Goal: Task Accomplishment & Management: Complete application form

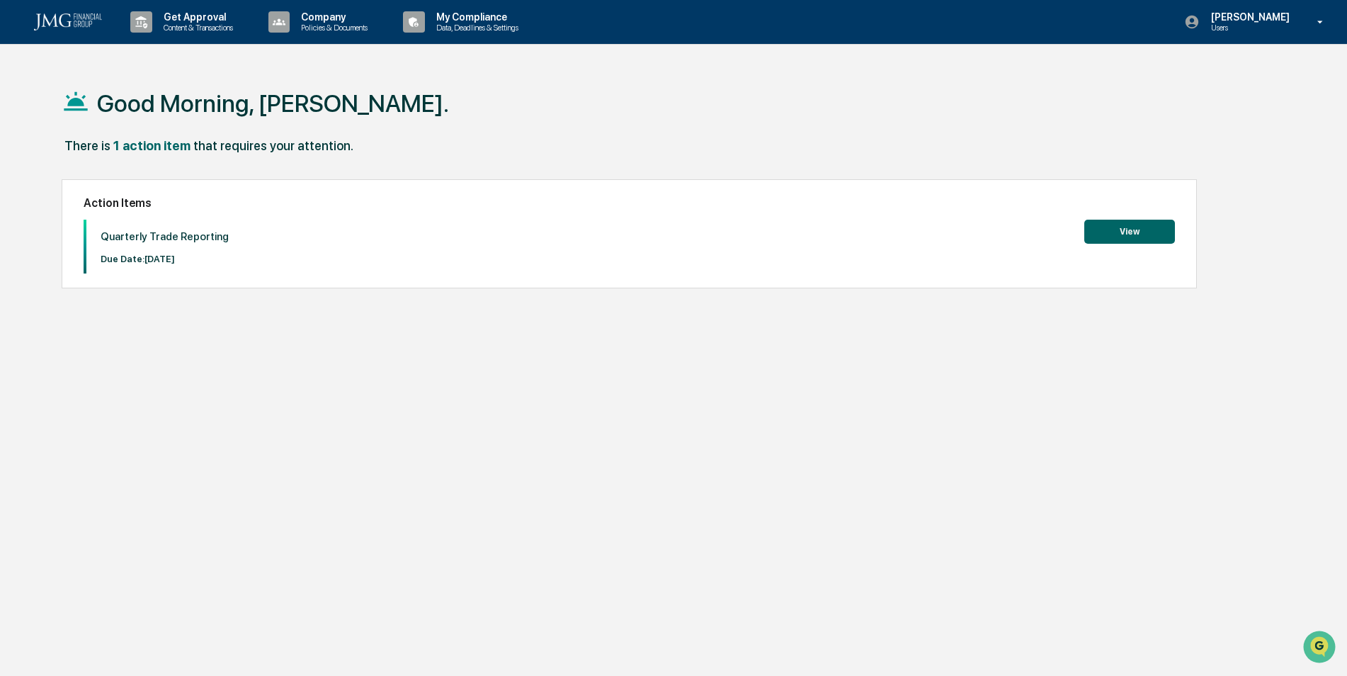
click at [1122, 235] on button "View" at bounding box center [1129, 232] width 91 height 24
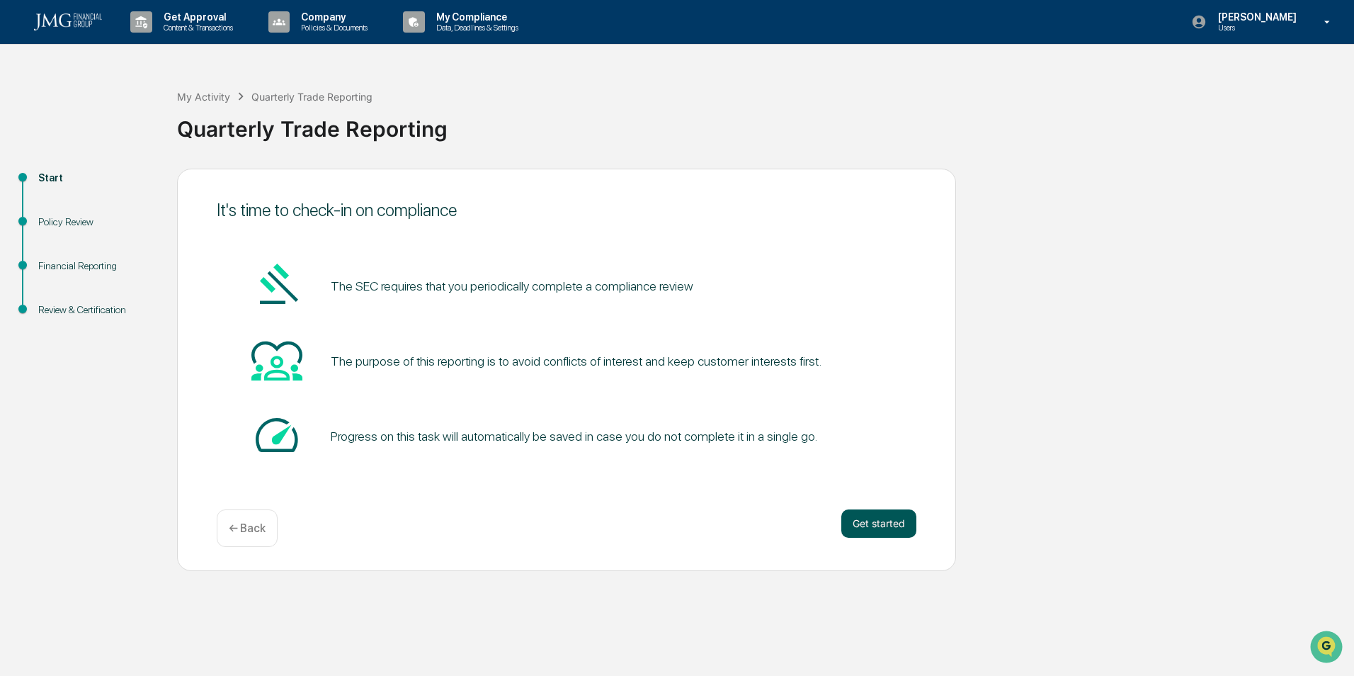
click at [881, 521] on button "Get started" at bounding box center [878, 523] width 75 height 28
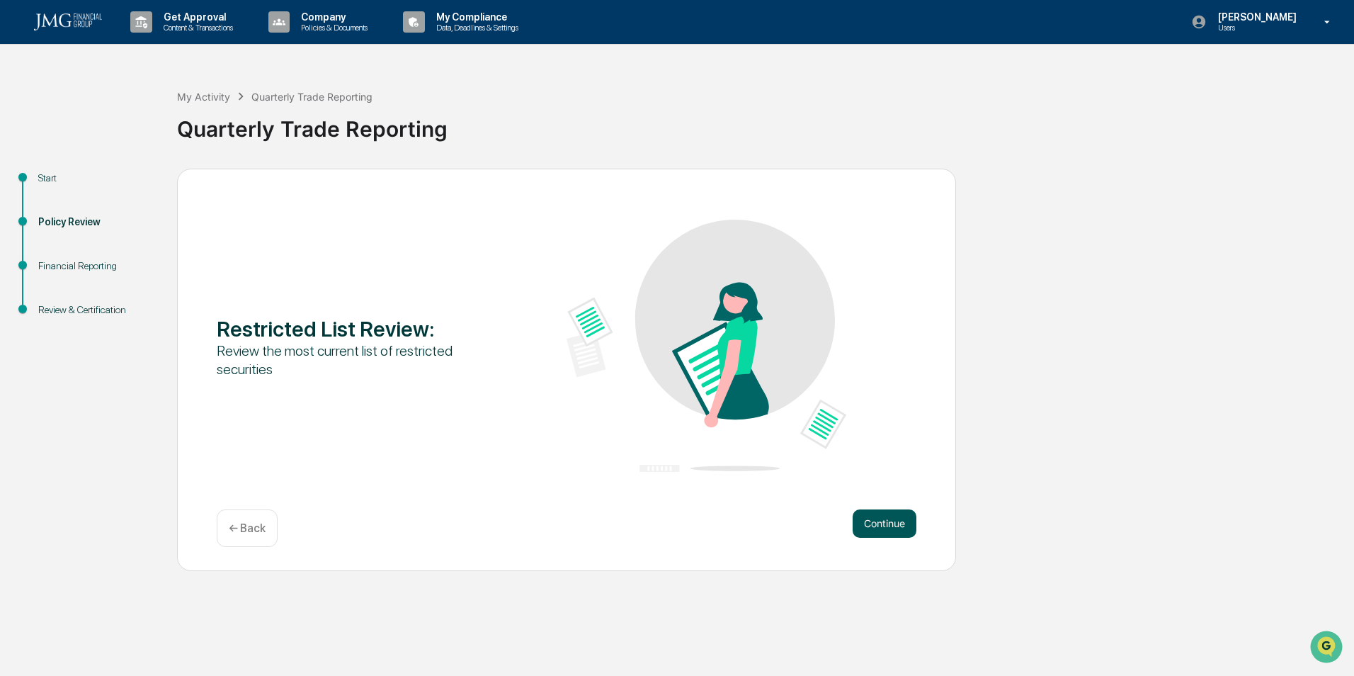
click at [897, 521] on button "Continue" at bounding box center [885, 523] width 64 height 28
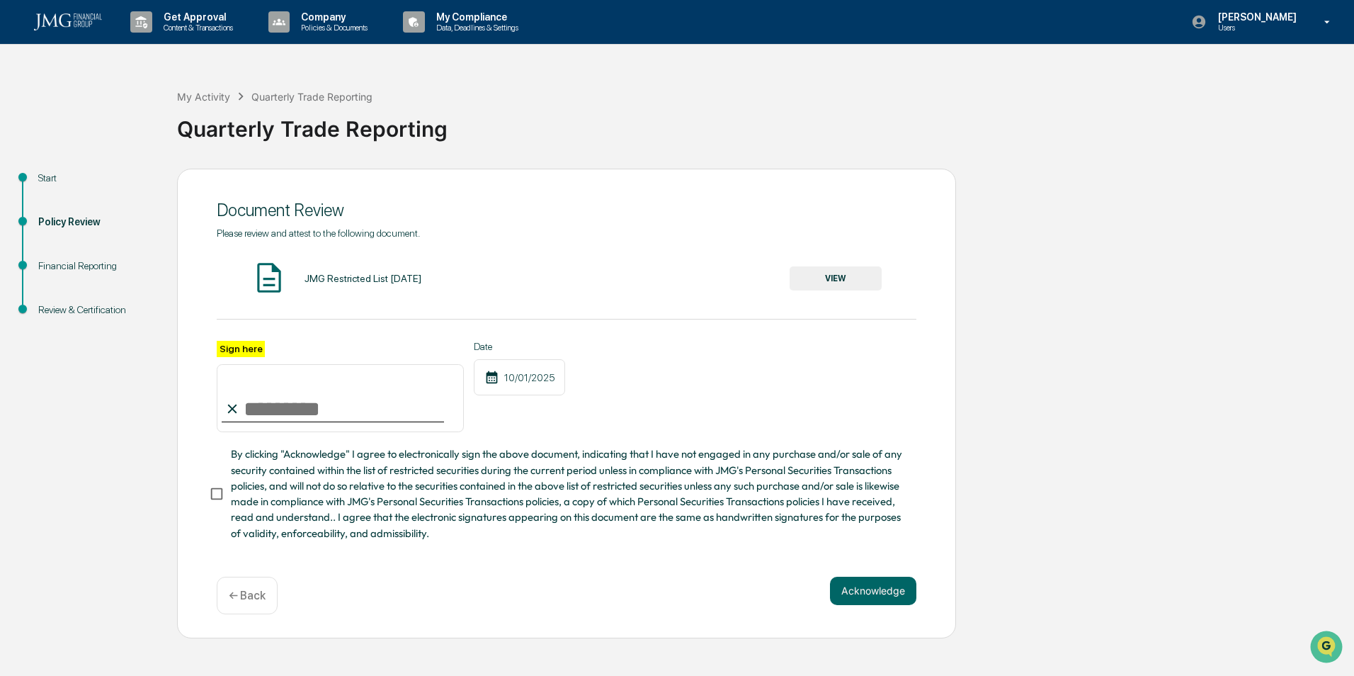
click at [828, 281] on button "VIEW" at bounding box center [836, 278] width 92 height 24
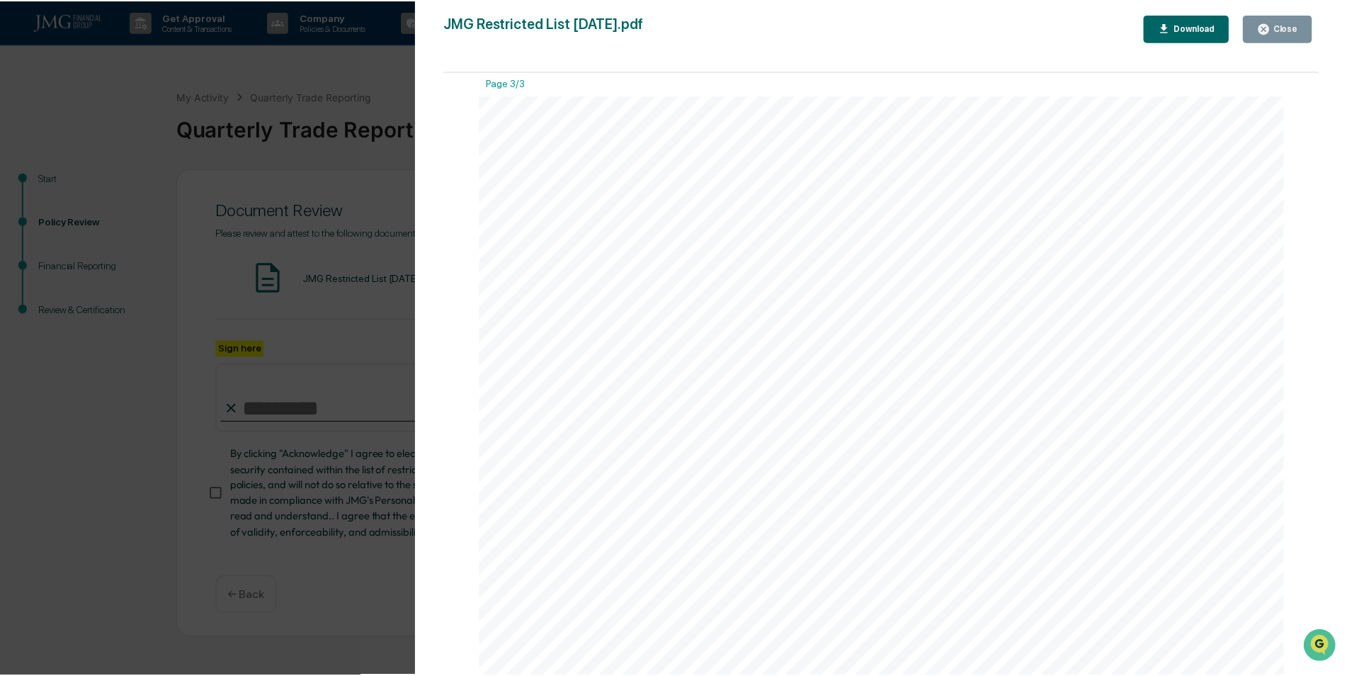
scroll to position [2266, 0]
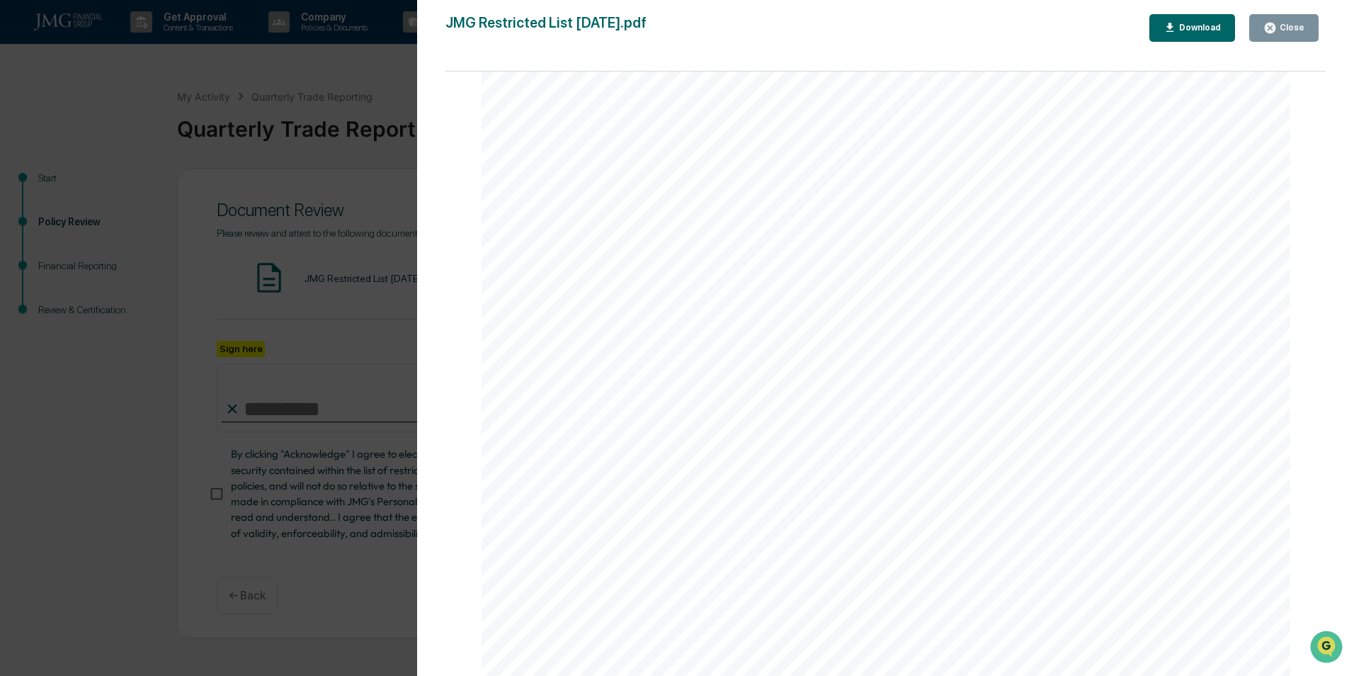
click at [1275, 32] on icon "button" at bounding box center [1270, 28] width 11 height 11
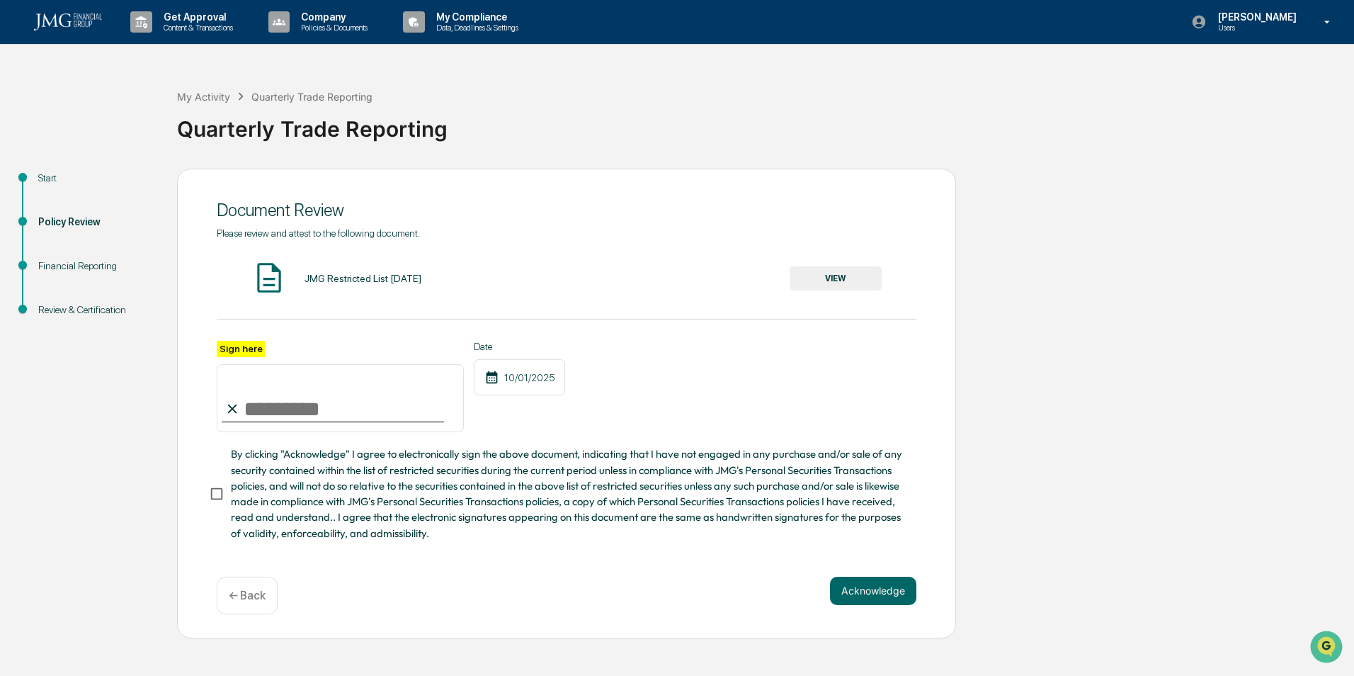
click at [288, 407] on input "Sign here" at bounding box center [340, 398] width 247 height 68
click at [318, 411] on input "Sign here" at bounding box center [340, 398] width 247 height 68
type input "**********"
click at [851, 596] on button "Acknowledge" at bounding box center [873, 590] width 86 height 28
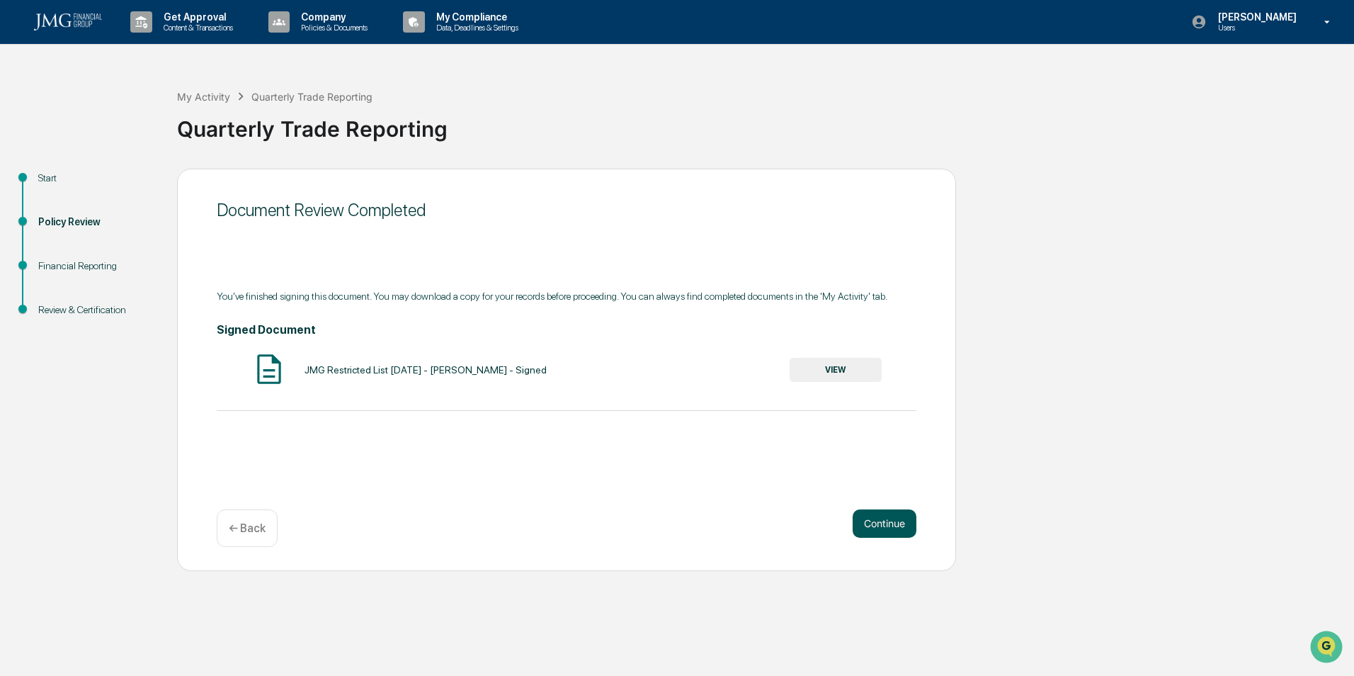
click at [861, 516] on button "Continue" at bounding box center [885, 523] width 64 height 28
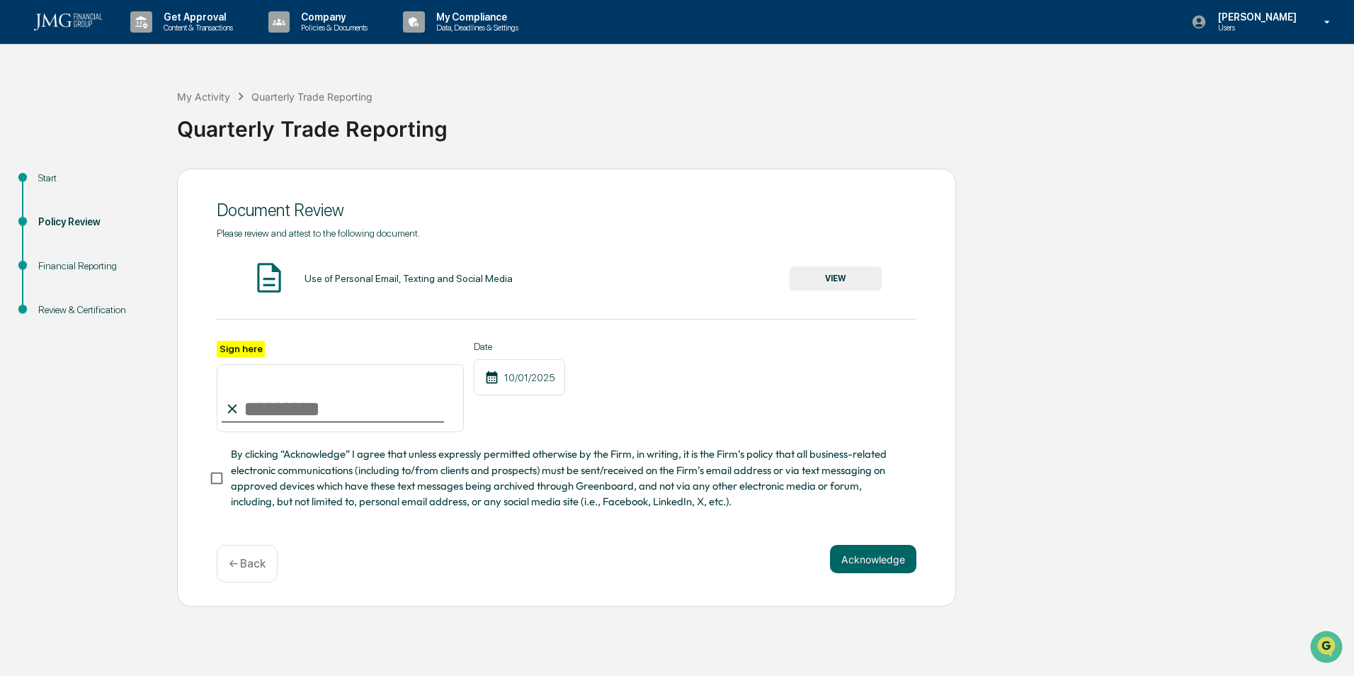
click at [863, 281] on button "VIEW" at bounding box center [836, 278] width 92 height 24
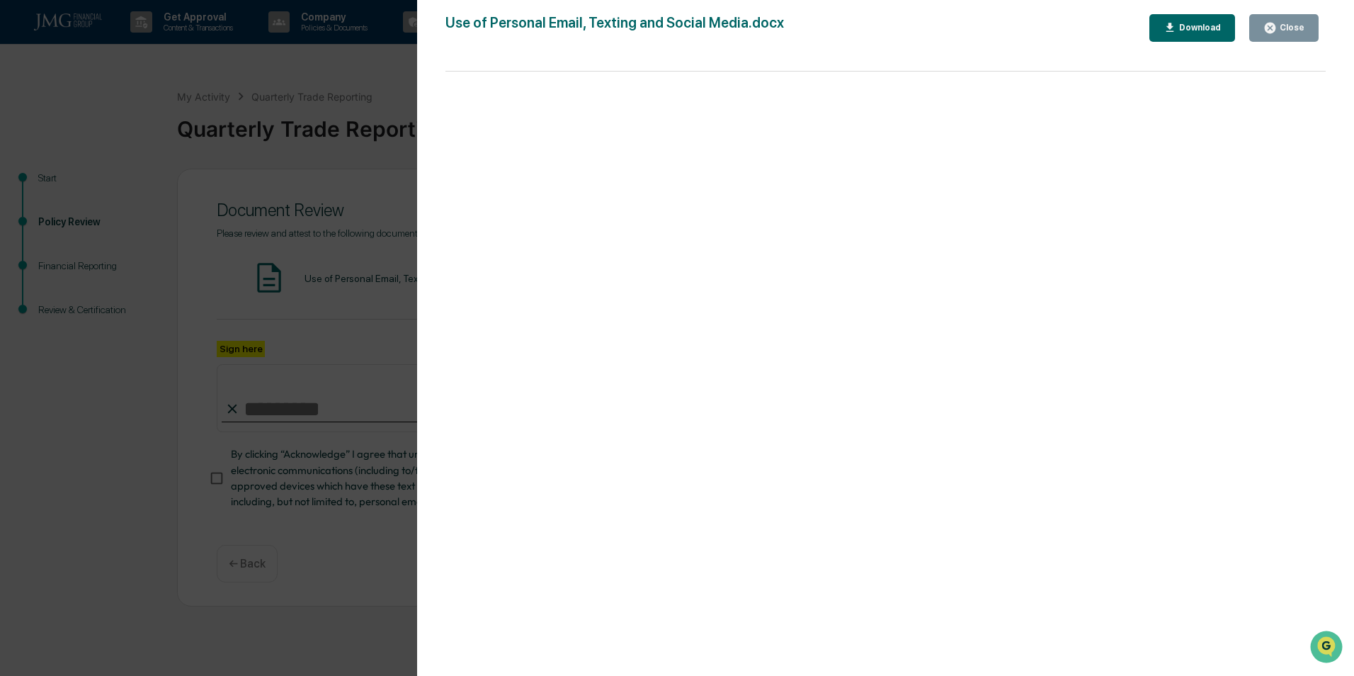
click at [1290, 36] on button "Close" at bounding box center [1283, 28] width 69 height 28
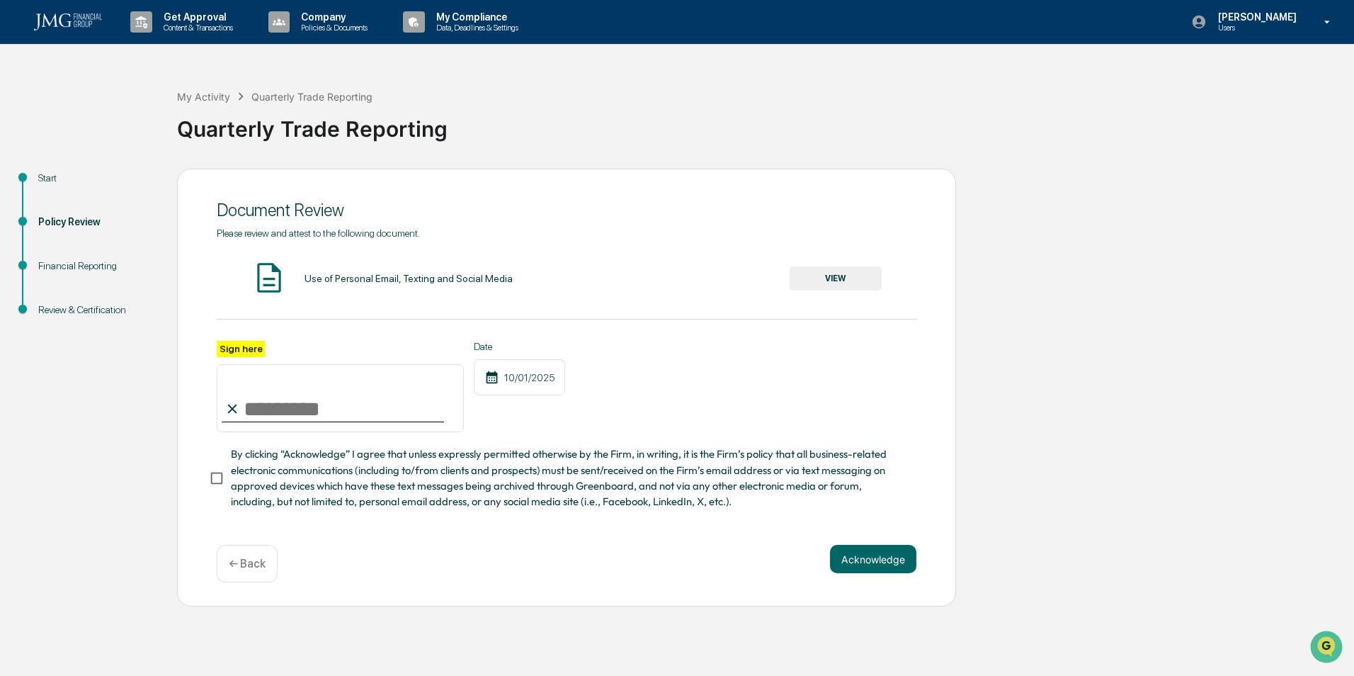
click at [275, 412] on input "Sign here" at bounding box center [340, 398] width 247 height 68
type input "**********"
click at [838, 553] on button "Acknowledge" at bounding box center [873, 559] width 86 height 28
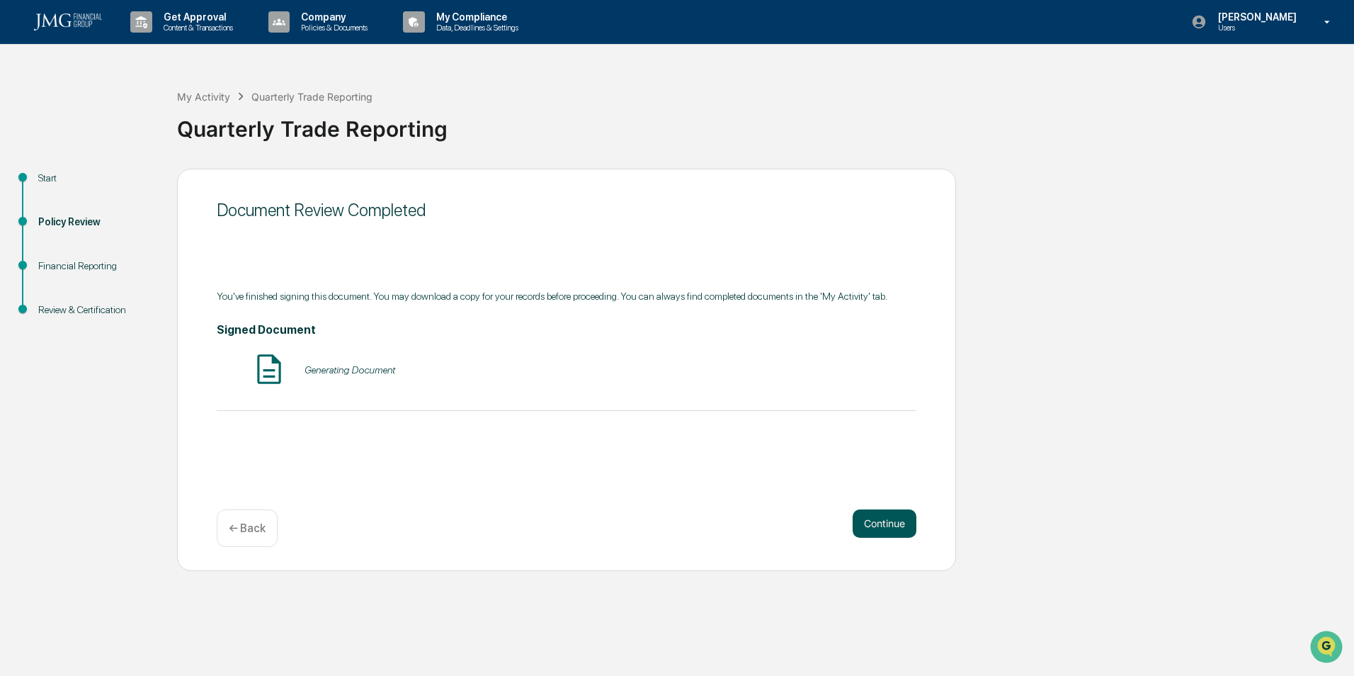
click at [884, 528] on button "Continue" at bounding box center [885, 523] width 64 height 28
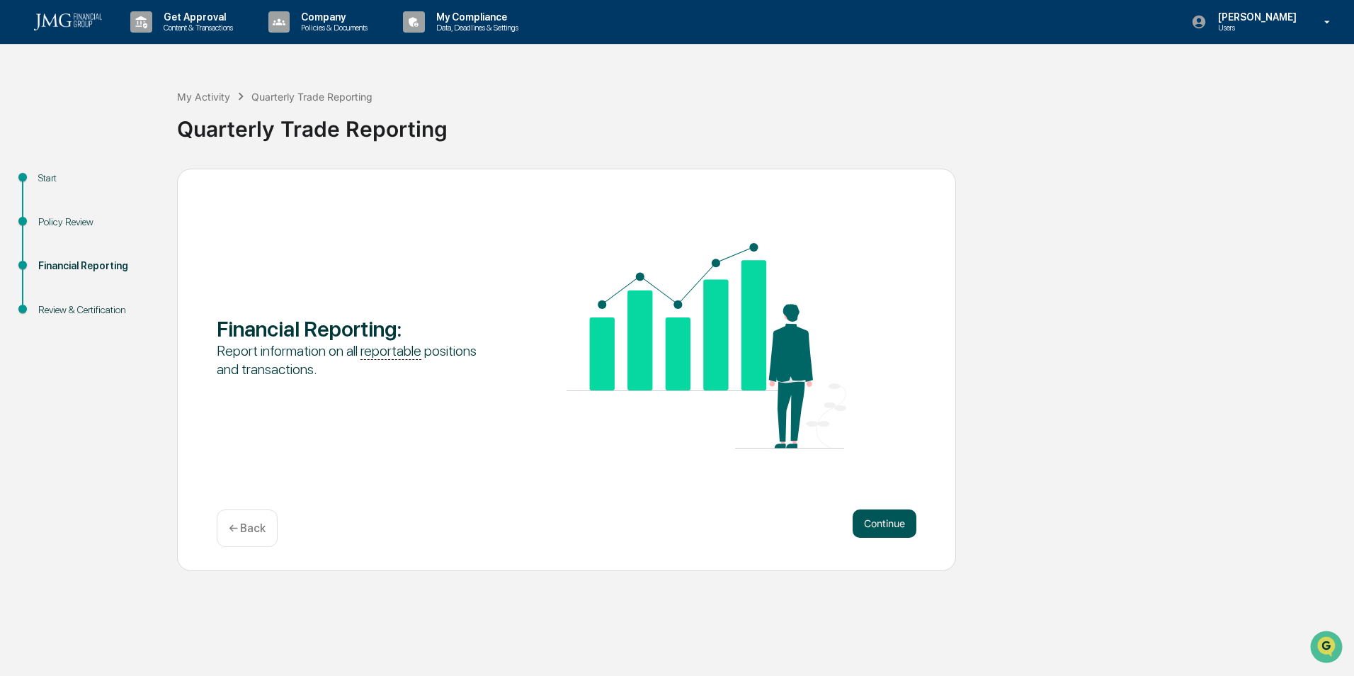
click at [883, 515] on button "Continue" at bounding box center [885, 523] width 64 height 28
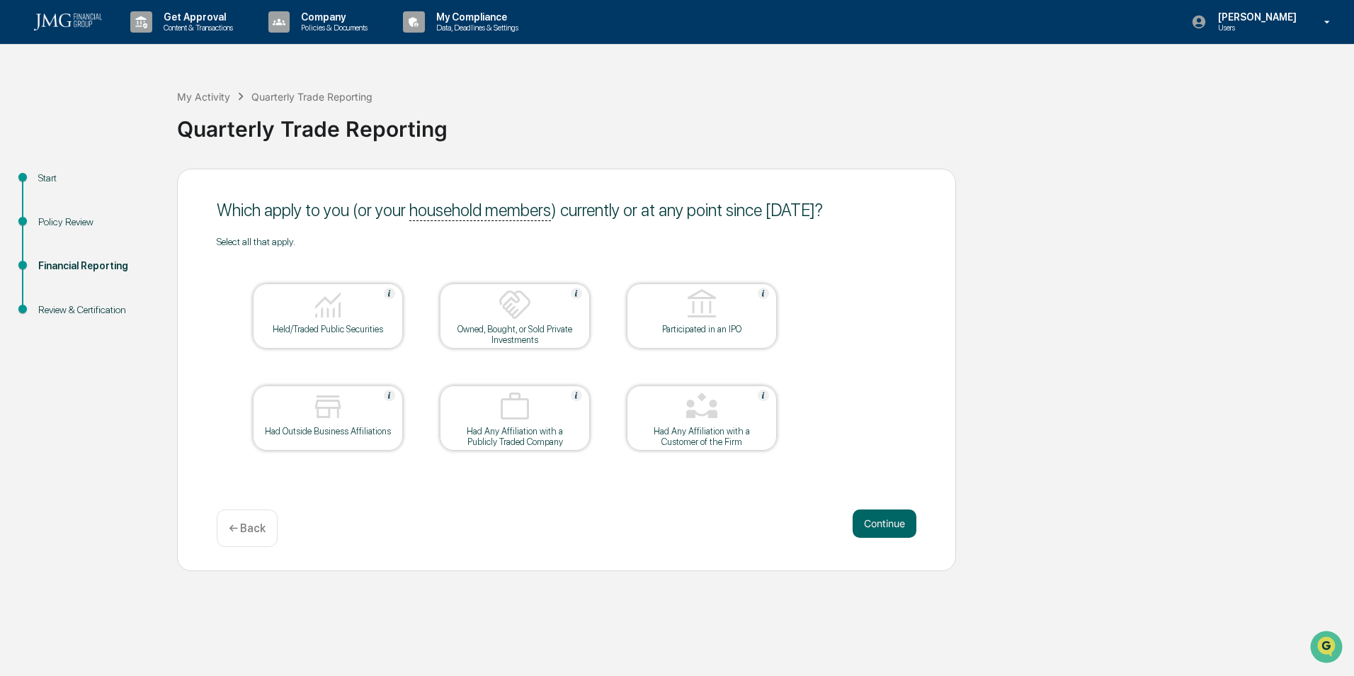
click at [376, 324] on div "Held/Traded Public Securities" at bounding box center [327, 329] width 127 height 11
click at [880, 521] on button "Continue" at bounding box center [885, 523] width 64 height 28
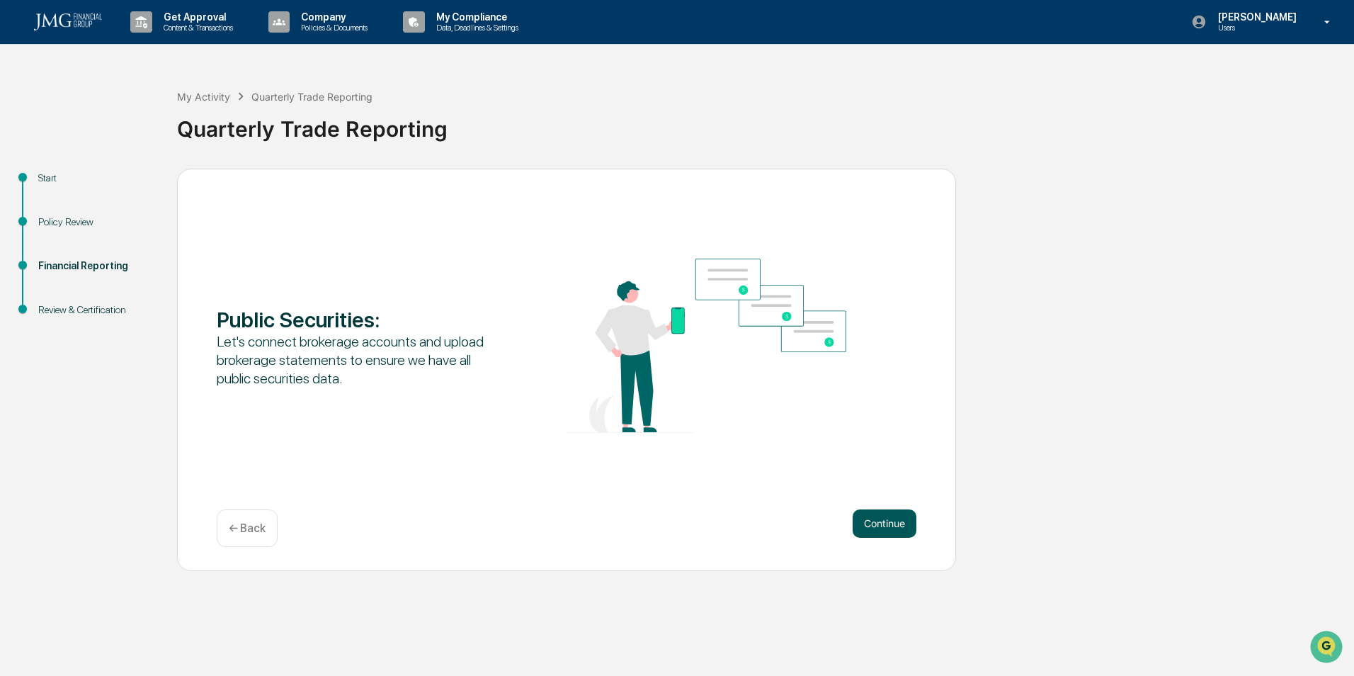
click at [889, 523] on button "Continue" at bounding box center [885, 523] width 64 height 28
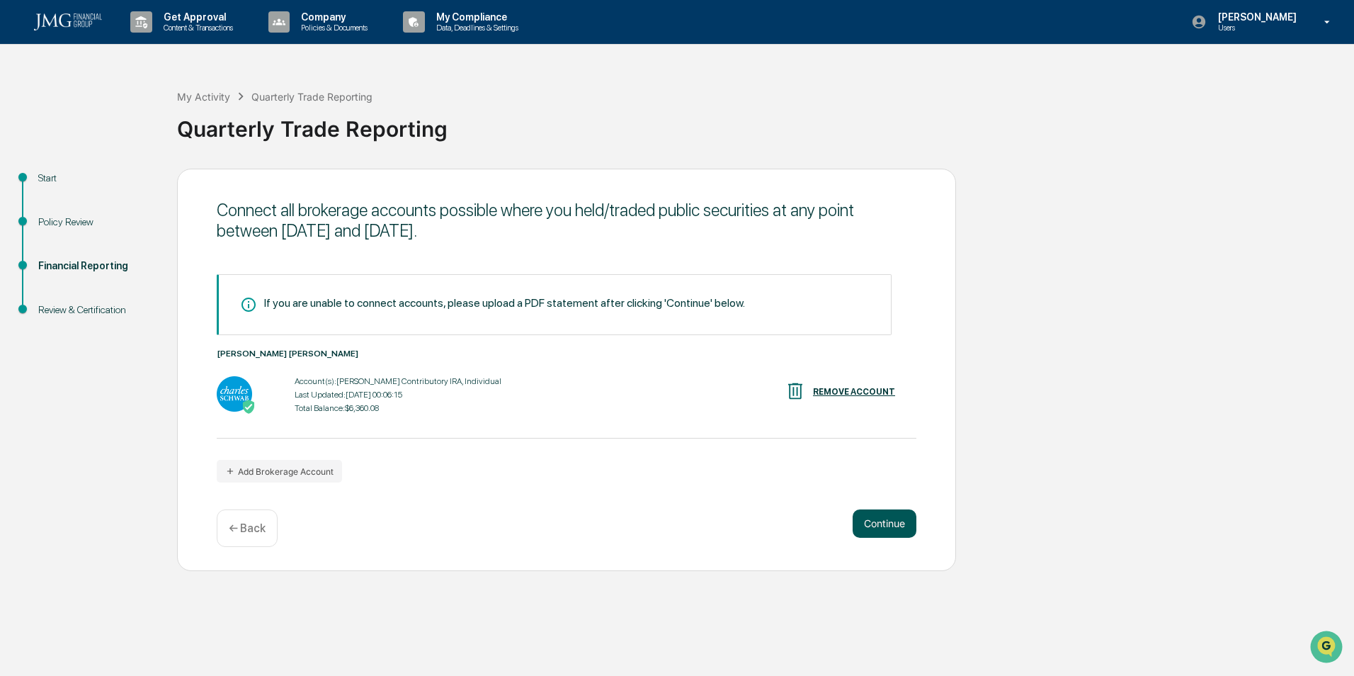
click at [888, 525] on button "Continue" at bounding box center [885, 523] width 64 height 28
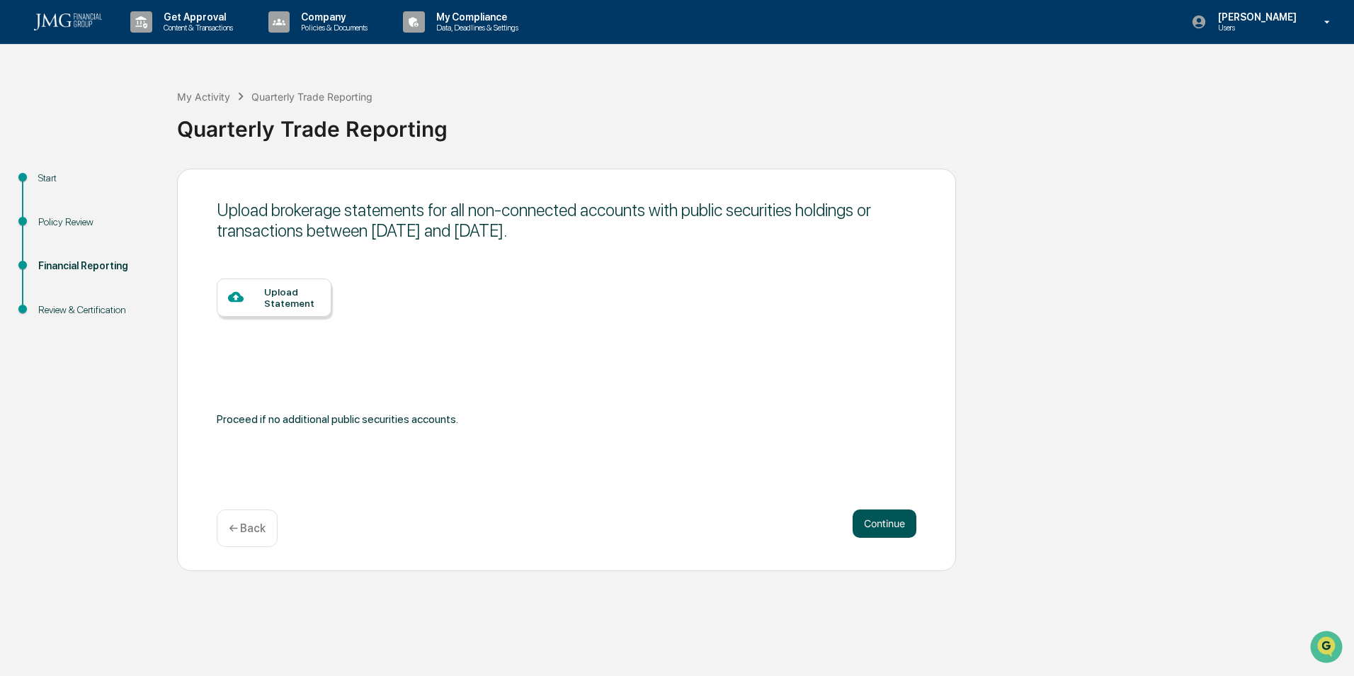
click at [878, 525] on button "Continue" at bounding box center [885, 523] width 64 height 28
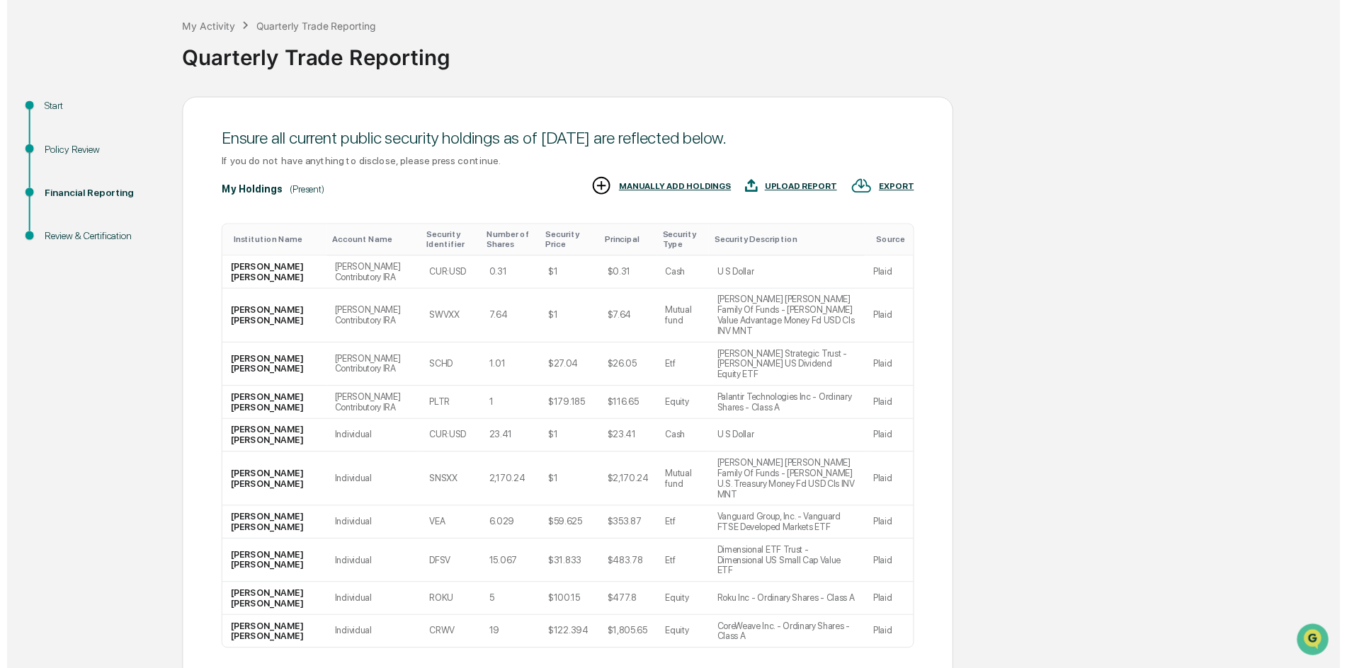
scroll to position [110, 0]
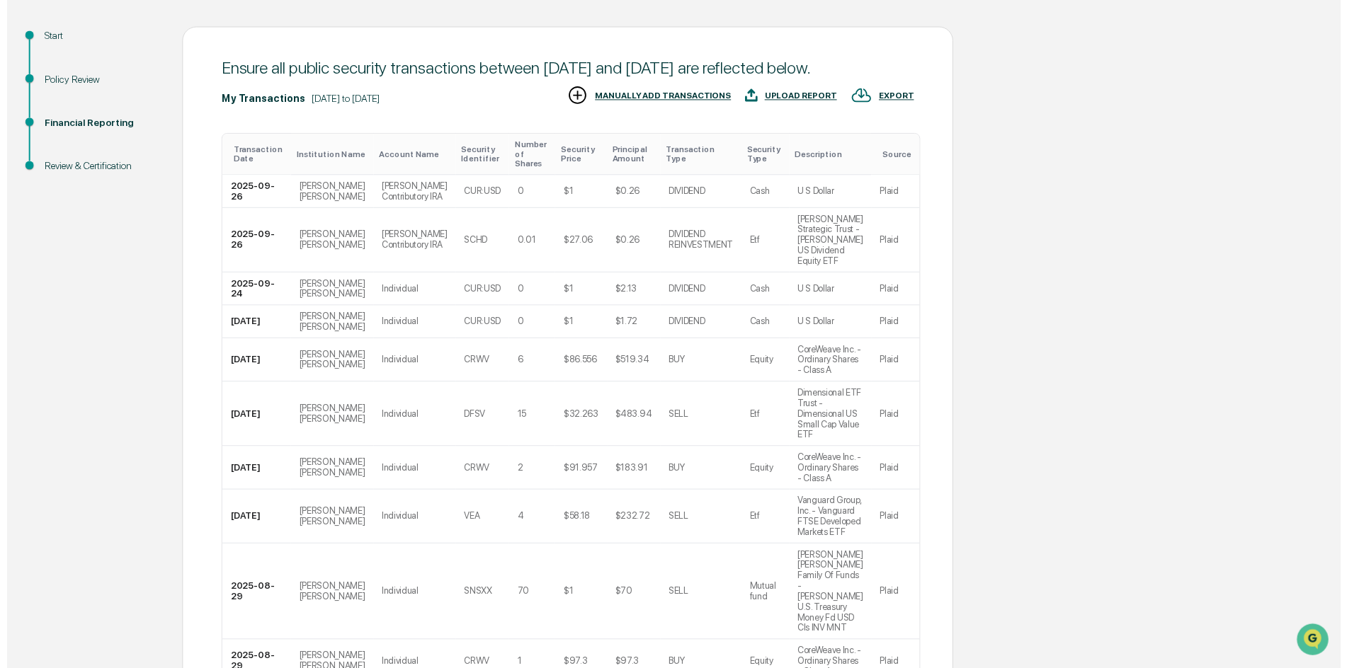
scroll to position [205, 0]
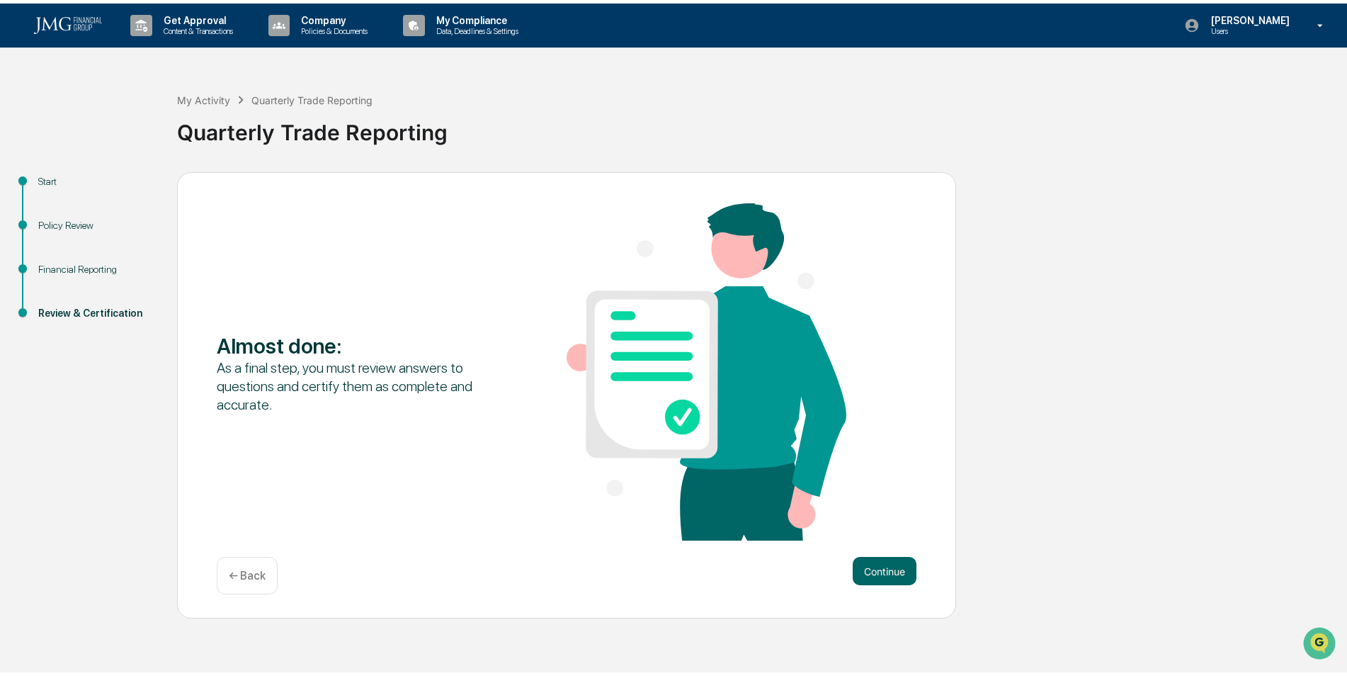
scroll to position [0, 0]
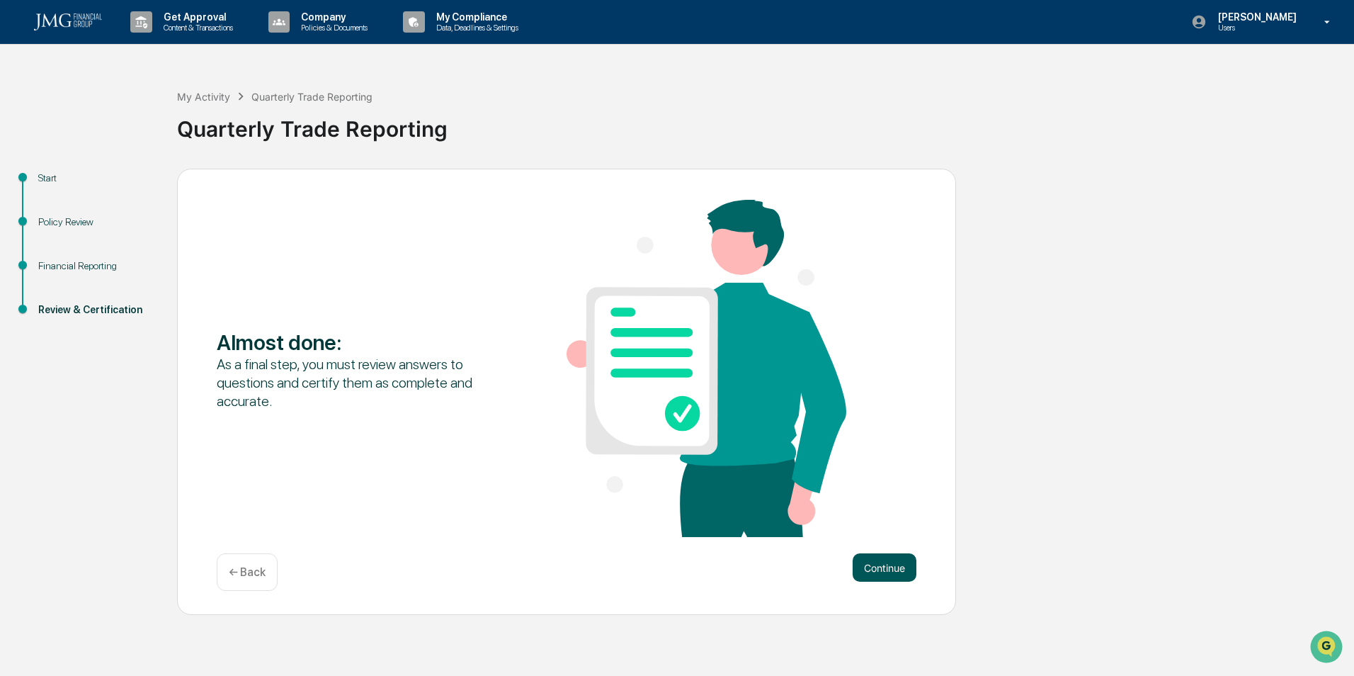
click at [897, 562] on button "Continue" at bounding box center [885, 567] width 64 height 28
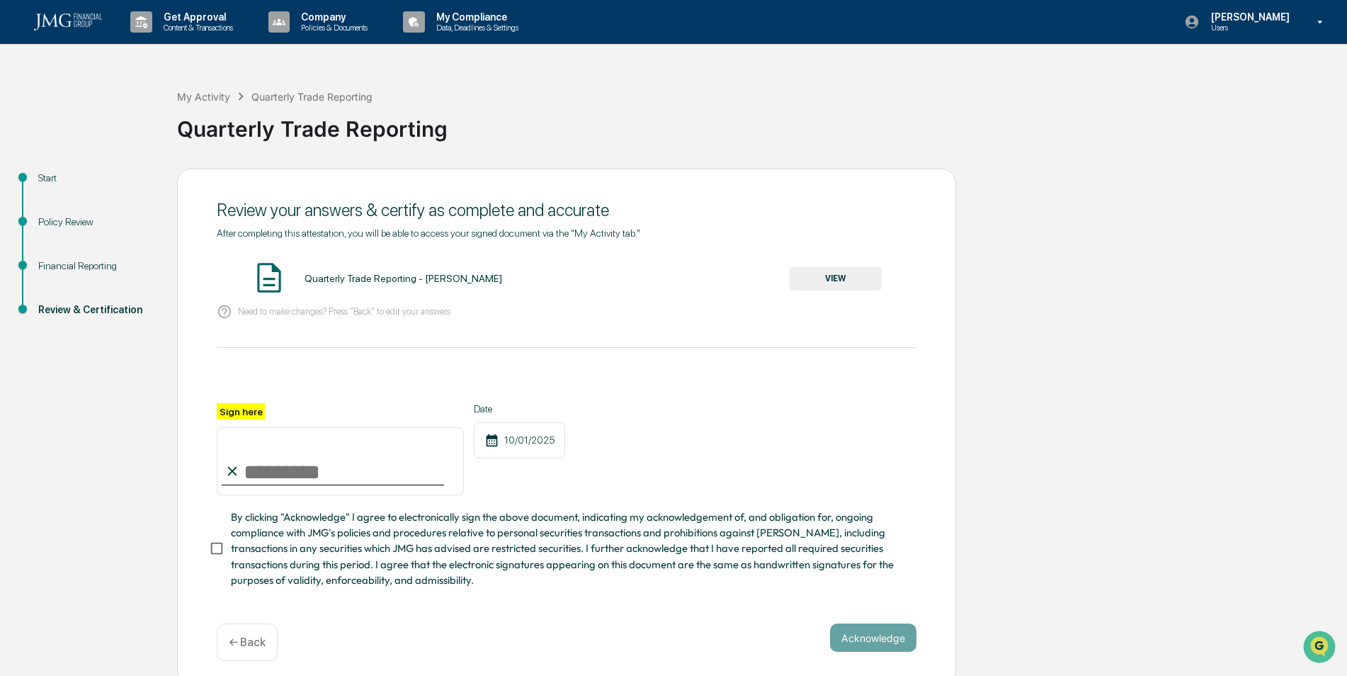
click at [861, 280] on button "VIEW" at bounding box center [836, 278] width 92 height 24
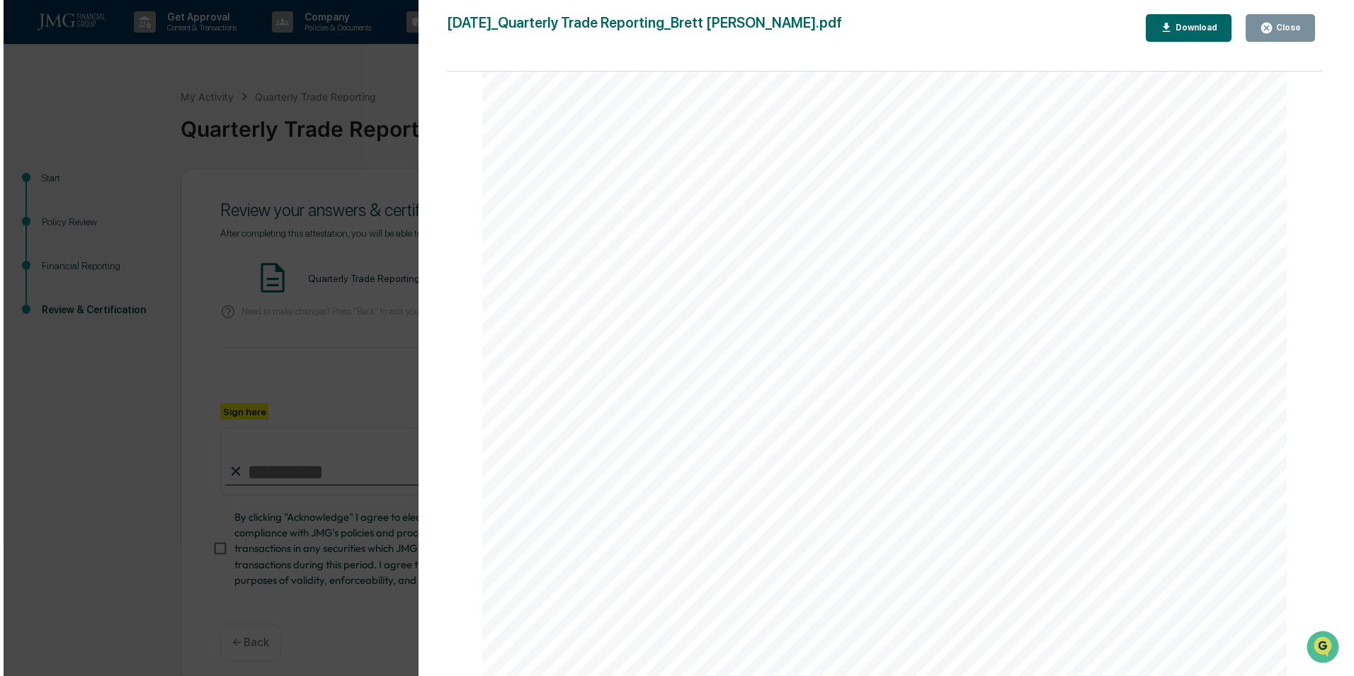
scroll to position [4121, 0]
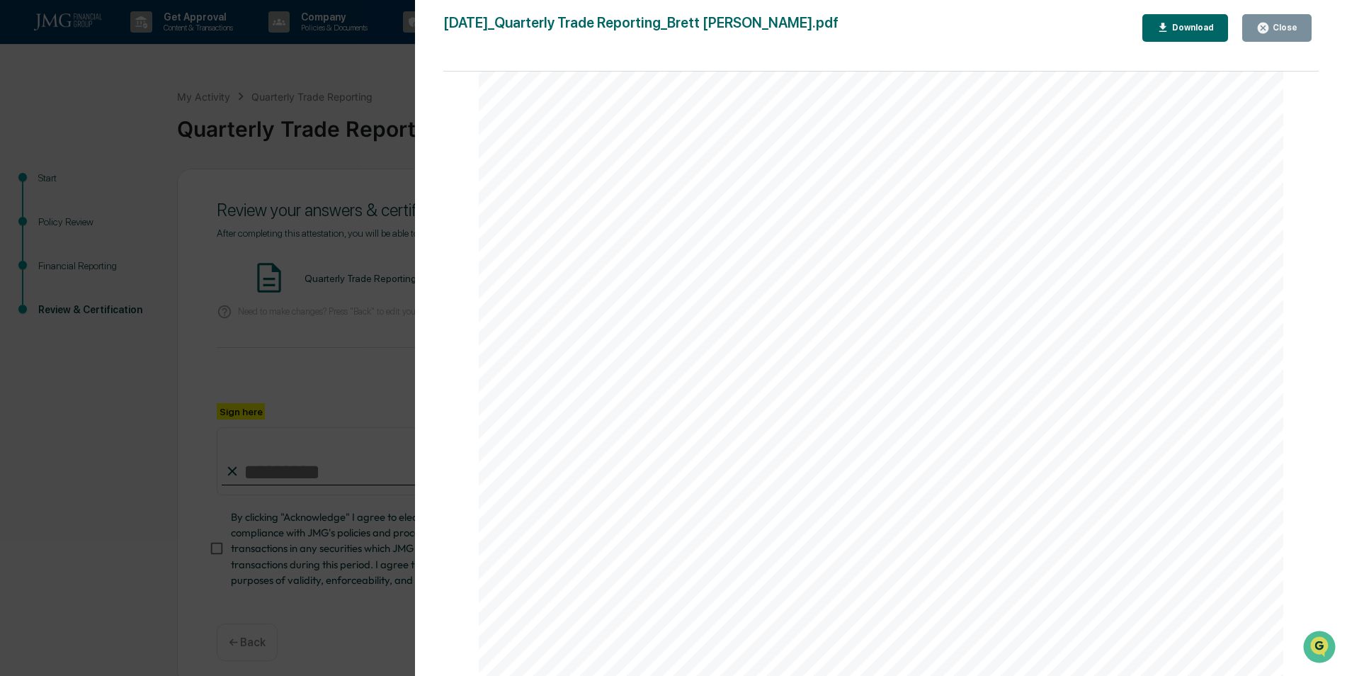
click at [1280, 22] on div "Close" at bounding box center [1276, 27] width 41 height 13
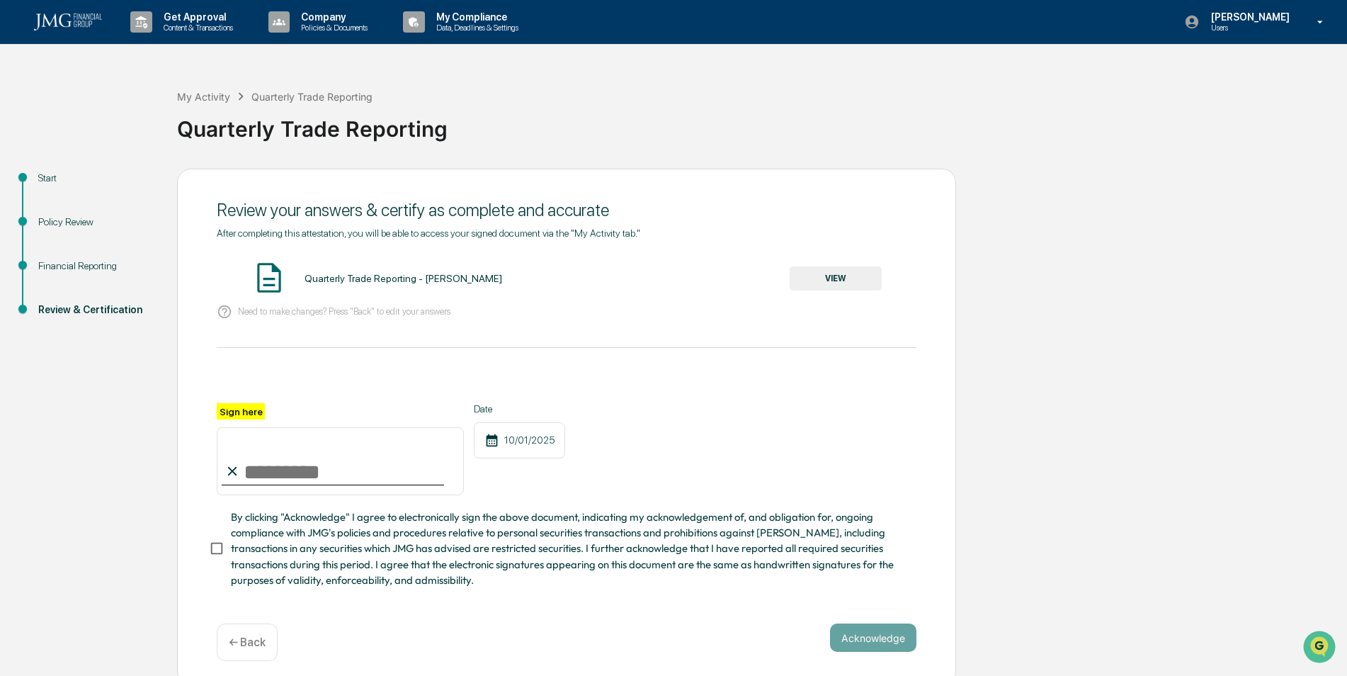
click at [300, 477] on input "Sign here" at bounding box center [340, 461] width 247 height 68
type input "**********"
click at [848, 642] on button "Acknowledge" at bounding box center [873, 637] width 86 height 28
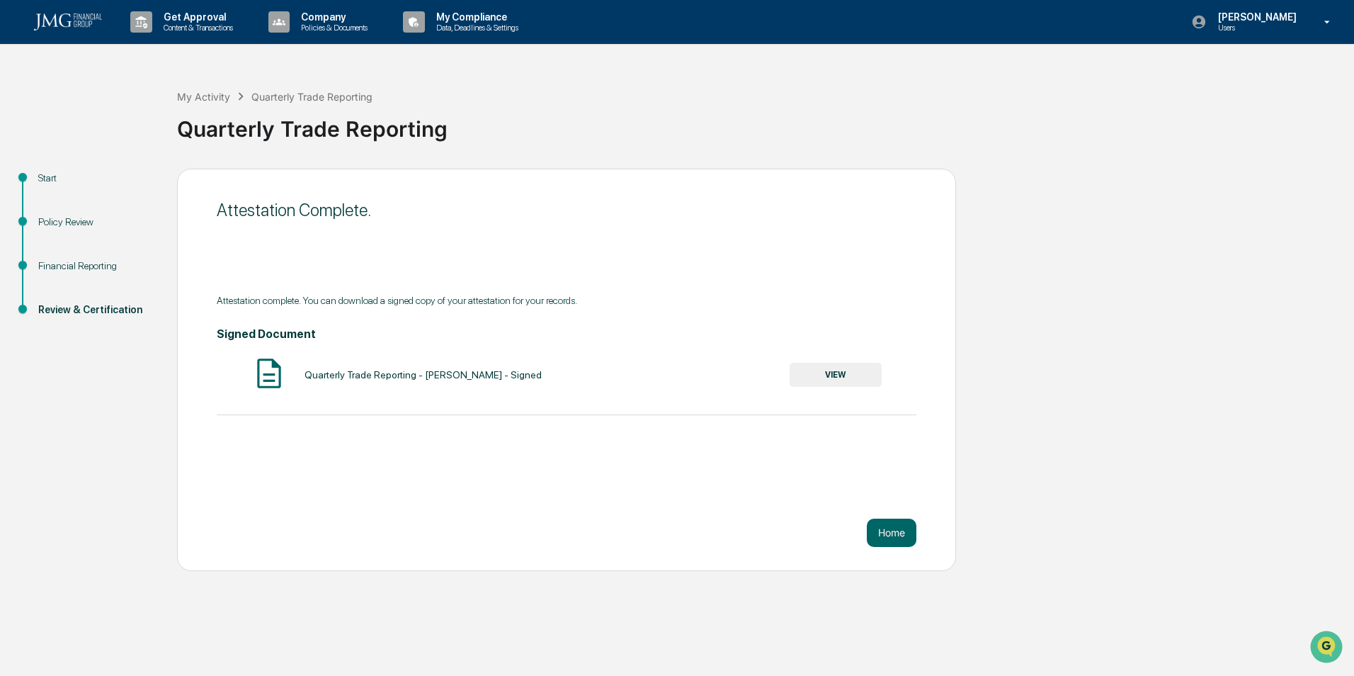
click at [831, 378] on button "VIEW" at bounding box center [836, 375] width 92 height 24
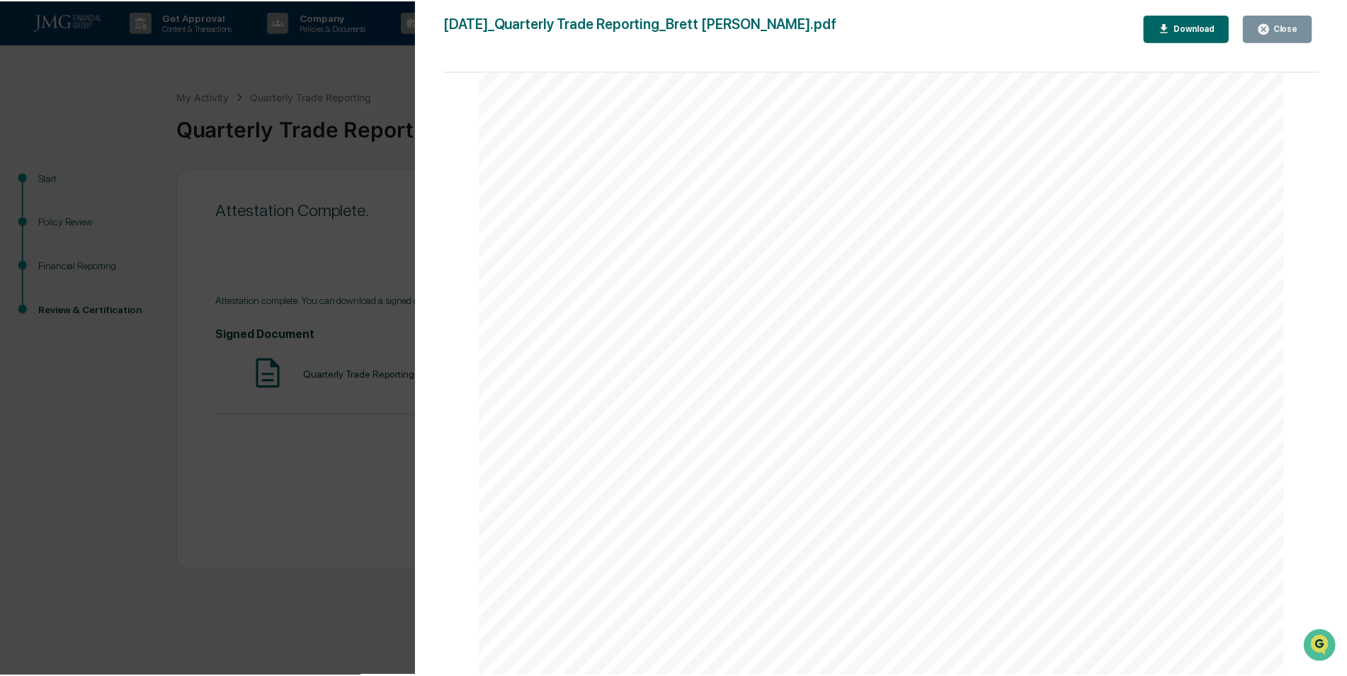
scroll to position [71, 0]
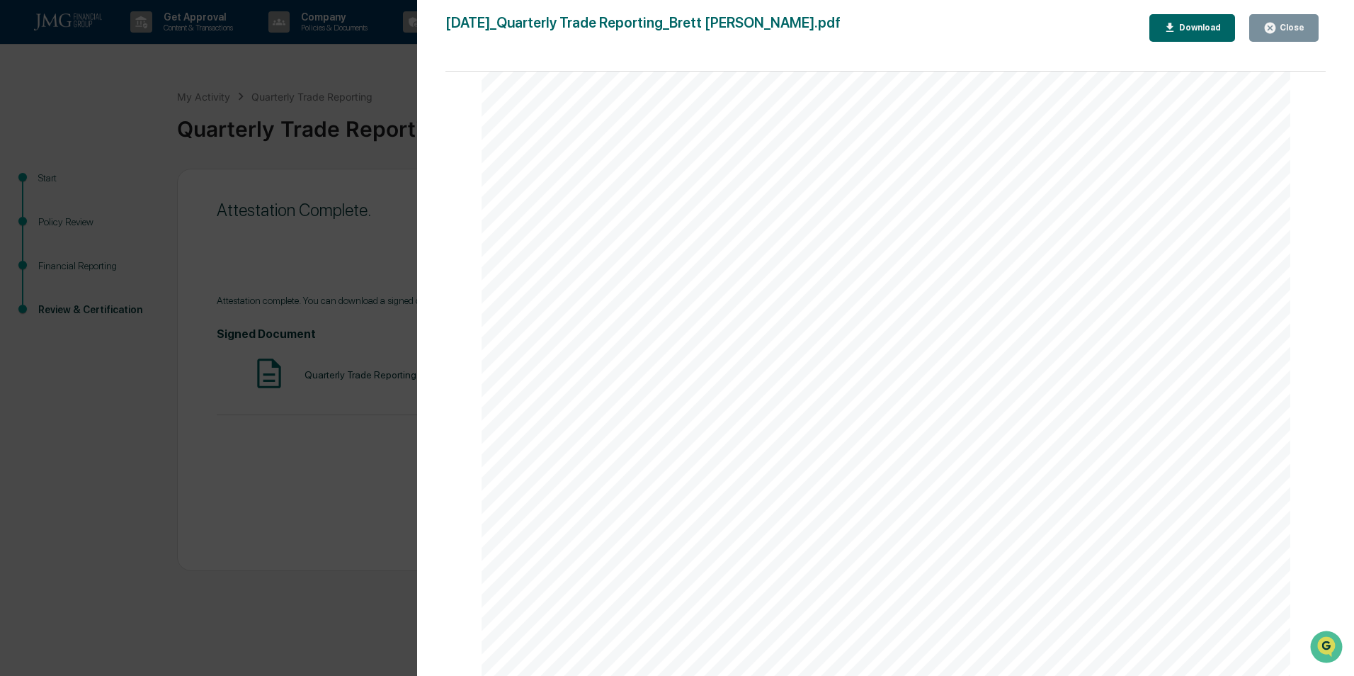
click at [1279, 36] on button "Close" at bounding box center [1283, 28] width 69 height 28
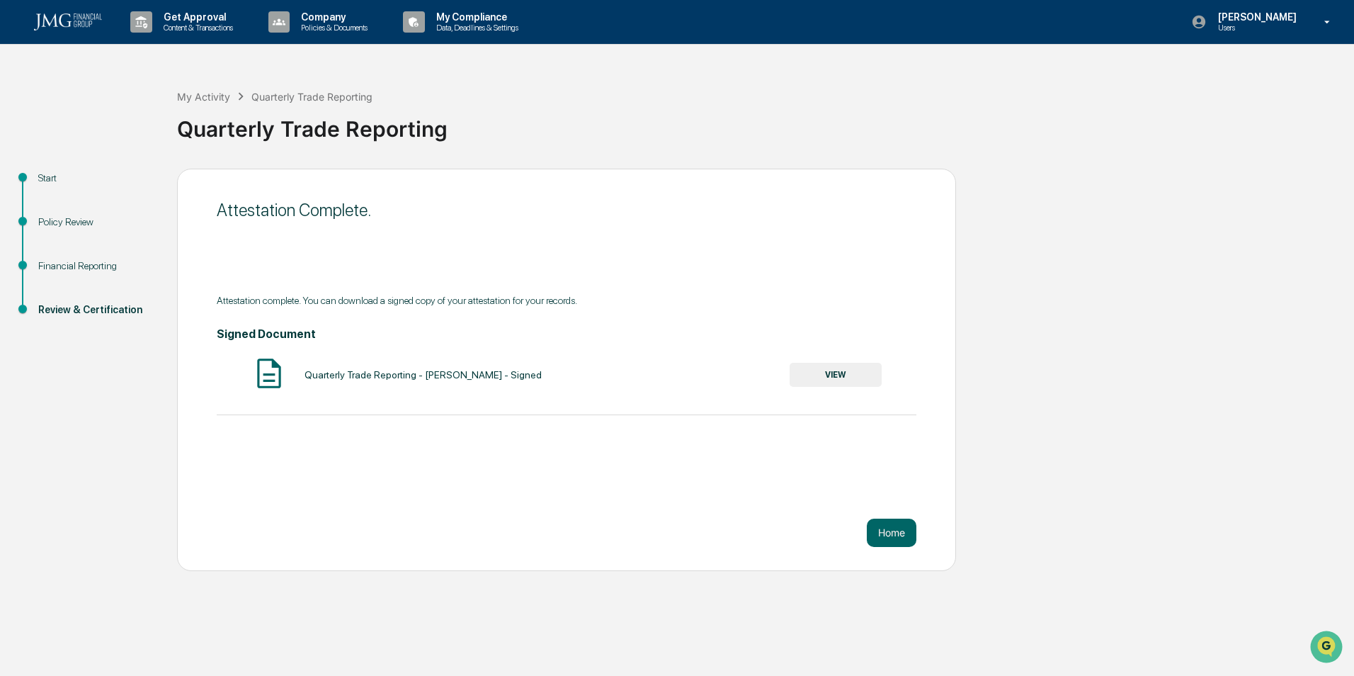
click at [825, 375] on button "VIEW" at bounding box center [836, 375] width 92 height 24
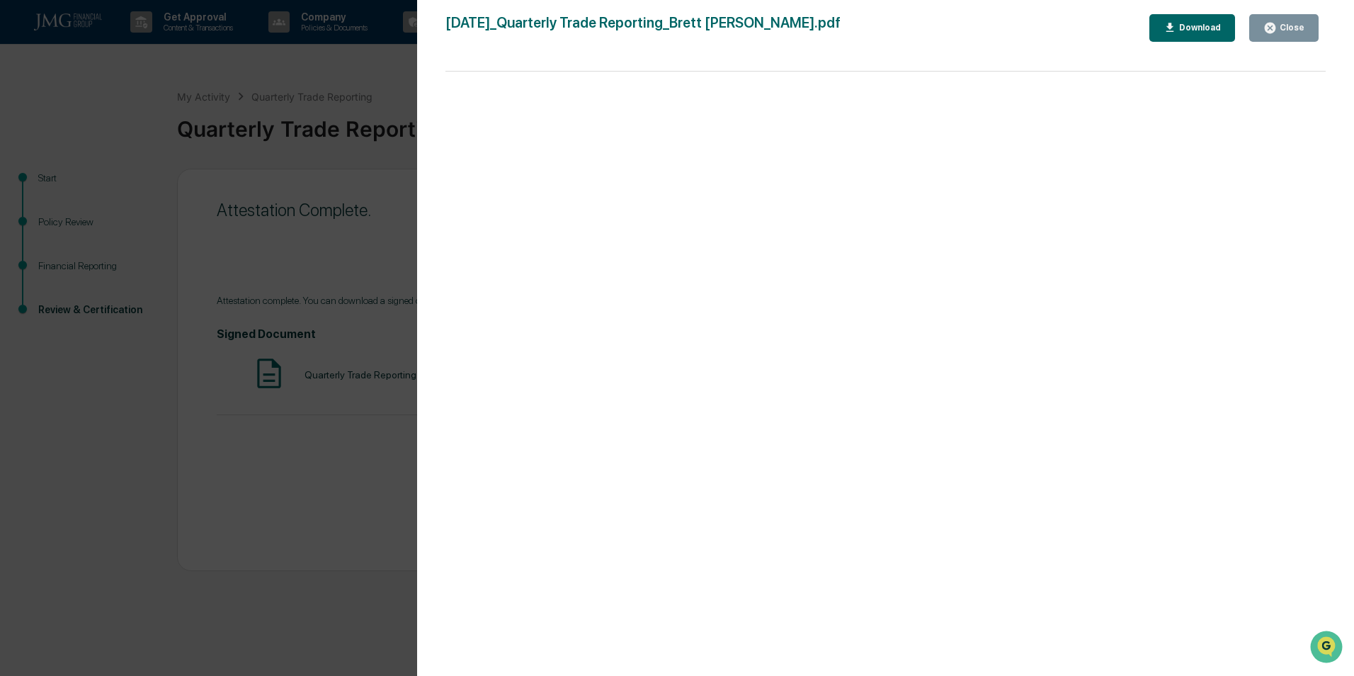
click at [1213, 30] on div "Download" at bounding box center [1198, 28] width 45 height 10
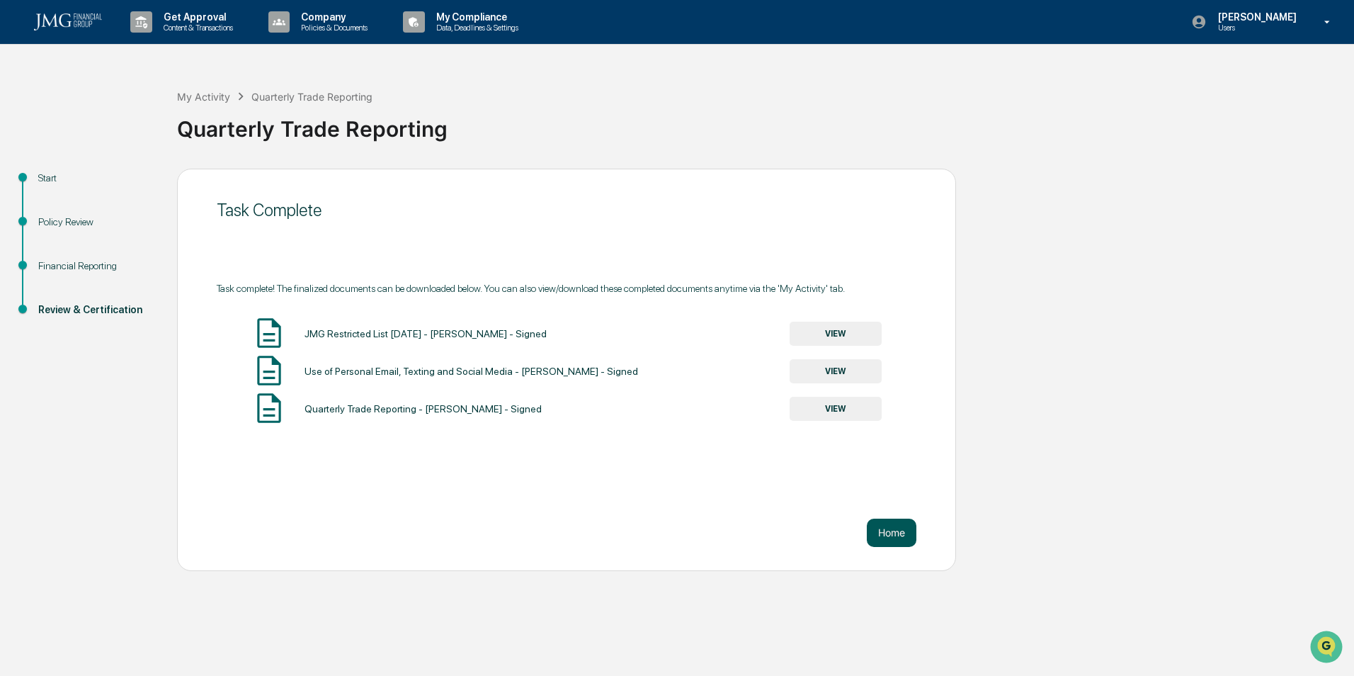
click at [892, 531] on button "Home" at bounding box center [892, 532] width 50 height 28
